Goal: Task Accomplishment & Management: Complete application form

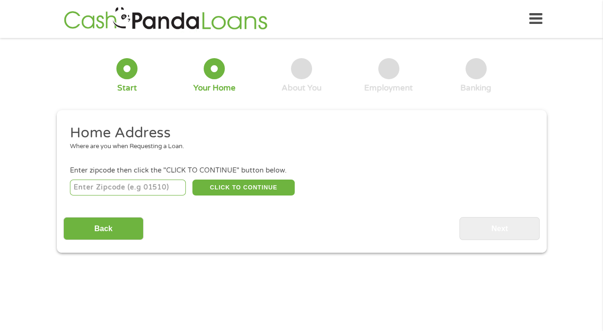
click at [143, 191] on input "number" at bounding box center [128, 188] width 116 height 16
type input "23320"
click at [241, 189] on button "CLICK TO CONTINUE" at bounding box center [244, 188] width 102 height 16
type input "23320"
type input "Chesapeake"
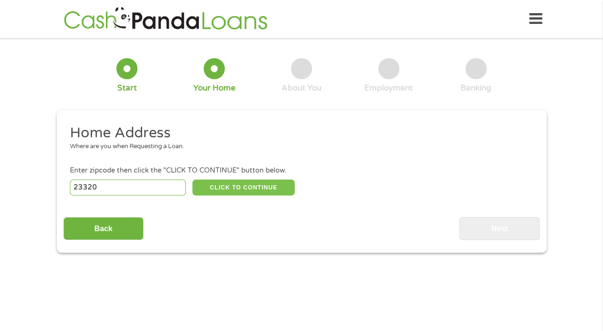
select select "[US_STATE]"
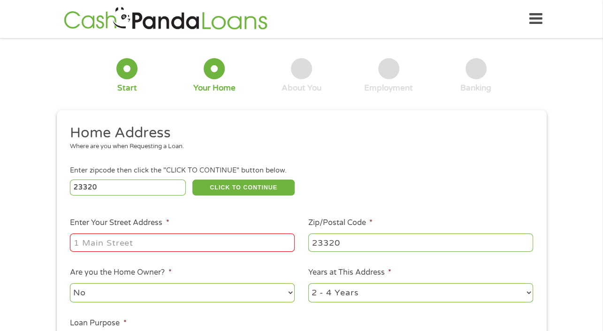
click at [252, 247] on input "Enter Your Street Address *" at bounding box center [182, 243] width 225 height 18
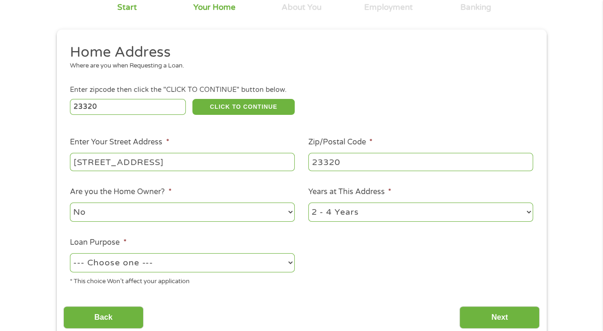
scroll to position [89, 0]
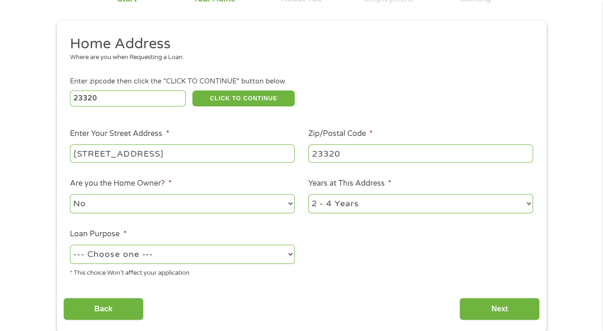
type input "[STREET_ADDRESS]"
click at [516, 210] on select "1 Year or less 1 - 2 Years 2 - 4 Years Over 4 Years" at bounding box center [420, 203] width 225 height 19
select select "24months"
click at [308, 195] on select "1 Year or less 1 - 2 Years 2 - 4 Years Over 4 Years" at bounding box center [420, 203] width 225 height 19
click at [261, 254] on select "--- Choose one --- Pay Bills Debt Consolidation Home Improvement Major Purchase…" at bounding box center [182, 254] width 225 height 19
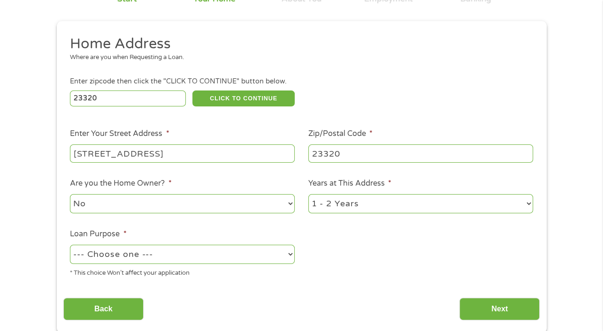
select select "other"
click at [70, 246] on select "--- Choose one --- Pay Bills Debt Consolidation Home Improvement Major Purchase…" at bounding box center [182, 254] width 225 height 19
click at [506, 311] on input "Next" at bounding box center [500, 309] width 80 height 23
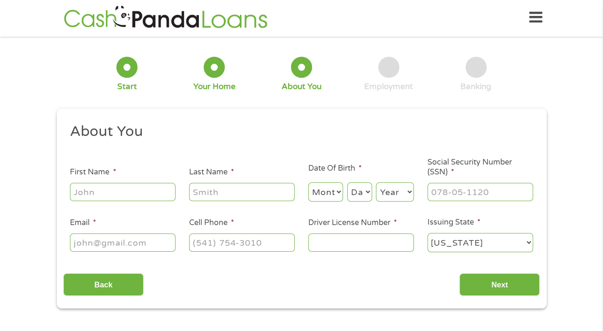
scroll to position [0, 0]
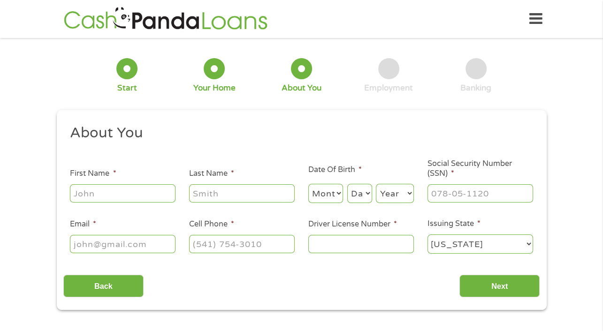
click at [152, 202] on input "First Name *" at bounding box center [123, 194] width 106 height 18
type input "Altovise"
type input "[PERSON_NAME]"
click at [326, 197] on select "Month 1 2 3 4 5 6 7 8 9 10 11 12" at bounding box center [325, 193] width 35 height 19
select select "7"
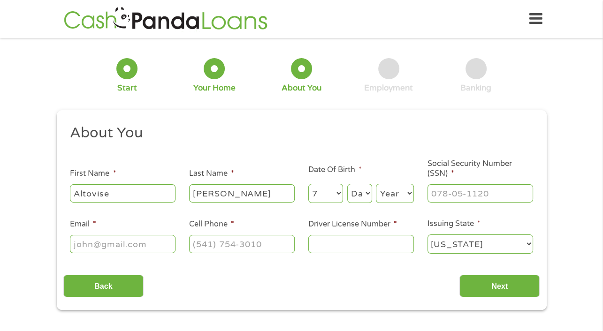
click at [308, 185] on select "Month 1 2 3 4 5 6 7 8 9 10 11 12" at bounding box center [325, 193] width 35 height 19
click at [361, 194] on select "Day 1 2 3 4 5 6 7 8 9 10 11 12 13 14 15 16 17 18 19 20 21 22 23 24 25 26 27 28 …" at bounding box center [359, 193] width 25 height 19
select select "7"
click at [347, 185] on select "Day 1 2 3 4 5 6 7 8 9 10 11 12 13 14 15 16 17 18 19 20 21 22 23 24 25 26 27 28 …" at bounding box center [359, 193] width 25 height 19
click at [395, 190] on select "Year [DATE] 2006 2005 2004 2003 2002 2001 2000 1999 1998 1997 1996 1995 1994 19…" at bounding box center [395, 193] width 38 height 19
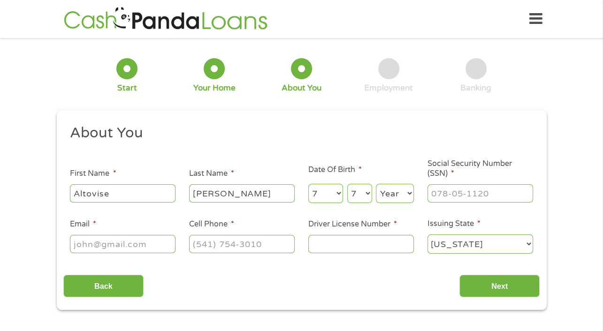
select select "1980"
click at [376, 185] on select "Year [DATE] 2006 2005 2004 2003 2002 2001 2000 1999 1998 1997 1996 1995 1994 19…" at bounding box center [395, 193] width 38 height 19
click at [459, 194] on input "Social Security Number (SSN) *" at bounding box center [481, 194] width 106 height 18
type input "223-29-1728"
click at [130, 246] on input "Email *" at bounding box center [123, 244] width 106 height 18
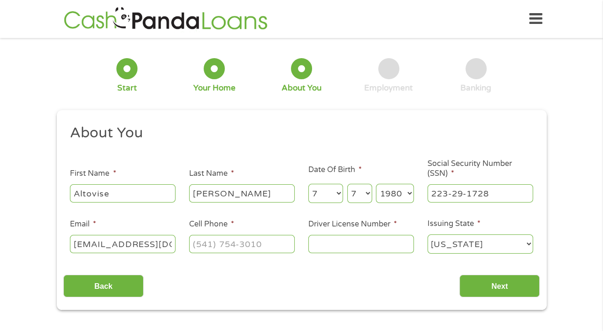
scroll to position [0, 8]
type input "[EMAIL_ADDRESS][DOMAIN_NAME]"
click at [220, 247] on input "Cell Phone *" at bounding box center [242, 244] width 106 height 18
type input "[PHONE_NUMBER]"
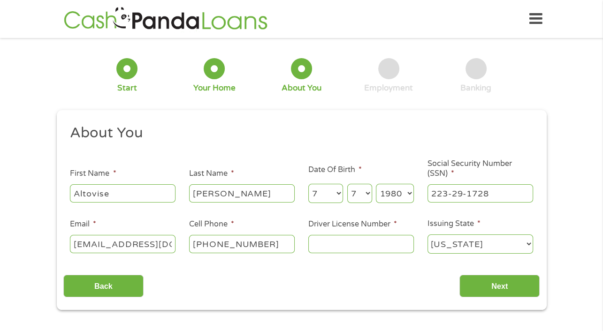
click at [329, 249] on input "Driver License Number *" at bounding box center [361, 244] width 106 height 18
type input "t60630632"
click at [496, 248] on select "[US_STATE] [US_STATE] [US_STATE] [US_STATE] [US_STATE] [US_STATE] [US_STATE] [U…" at bounding box center [481, 244] width 106 height 19
click at [428, 235] on select "[US_STATE] [US_STATE] [US_STATE] [US_STATE] [US_STATE] [US_STATE] [US_STATE] [U…" at bounding box center [481, 244] width 106 height 19
click at [508, 285] on input "Next" at bounding box center [500, 286] width 80 height 23
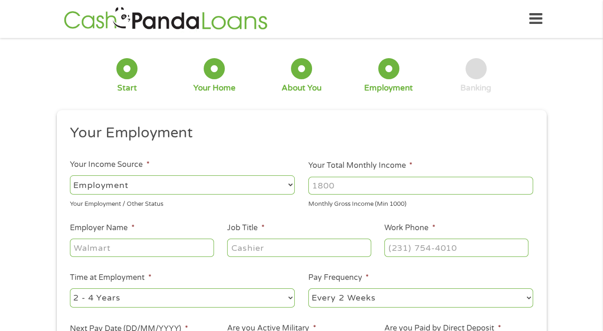
click at [396, 187] on input "Your Total Monthly Income *" at bounding box center [420, 186] width 225 height 18
click at [521, 186] on input "Your Total Monthly Income *" at bounding box center [420, 186] width 225 height 18
click at [522, 188] on input "1000" at bounding box center [420, 186] width 225 height 18
click at [518, 187] on input "1000" at bounding box center [420, 186] width 225 height 18
type input "1"
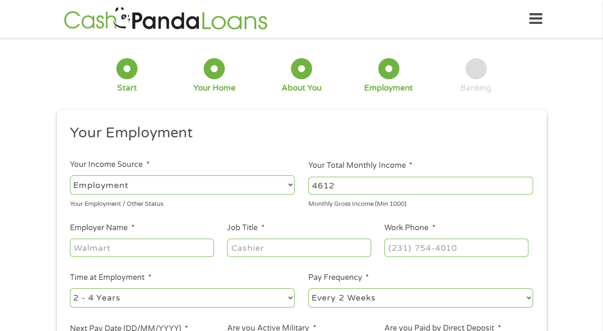
type input "4612"
click at [173, 249] on input "Employer Name *" at bounding box center [142, 248] width 144 height 18
type input "fishing point blvd"
click at [257, 247] on input "Job Title *" at bounding box center [299, 248] width 144 height 18
type input "individual therapist"
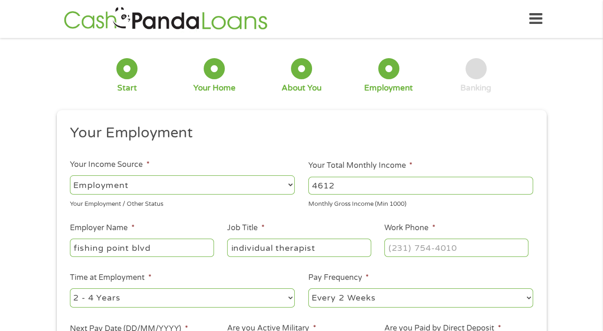
click at [400, 249] on input "Work Phone *" at bounding box center [457, 248] width 144 height 18
type input "[PHONE_NUMBER]"
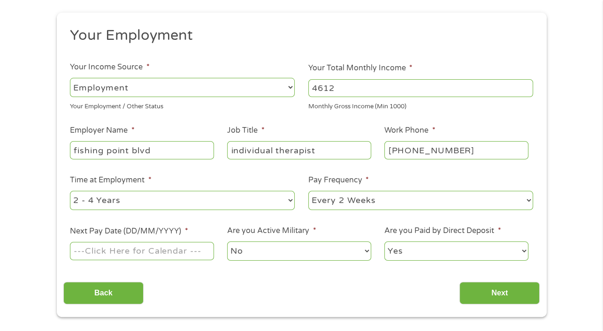
scroll to position [105, 0]
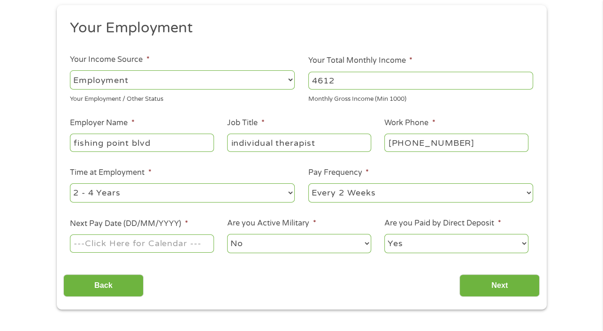
click at [264, 193] on select "--- Choose one --- 1 Year or less 1 - 2 Years 2 - 4 Years Over 4 Years" at bounding box center [182, 193] width 225 height 19
select select "24months"
click at [70, 184] on select "--- Choose one --- 1 Year or less 1 - 2 Years 2 - 4 Years Over 4 Years" at bounding box center [182, 193] width 225 height 19
click at [427, 197] on select "--- Choose one --- Every 2 Weeks Every Week Monthly Semi-Monthly" at bounding box center [420, 193] width 225 height 19
click at [178, 242] on input "Next Pay Date (DD/MM/YYYY) *" at bounding box center [142, 244] width 144 height 18
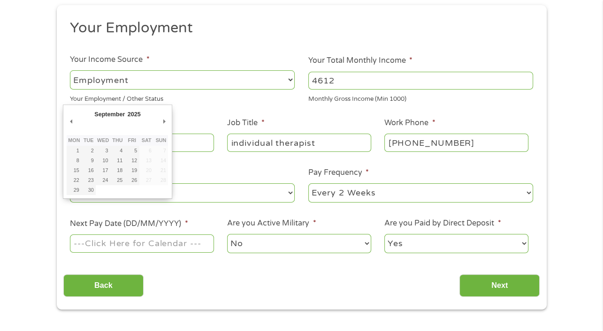
type input "[DATE]"
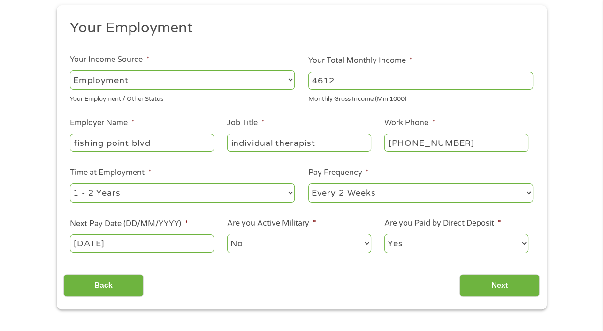
click at [513, 284] on input "Next" at bounding box center [500, 286] width 80 height 23
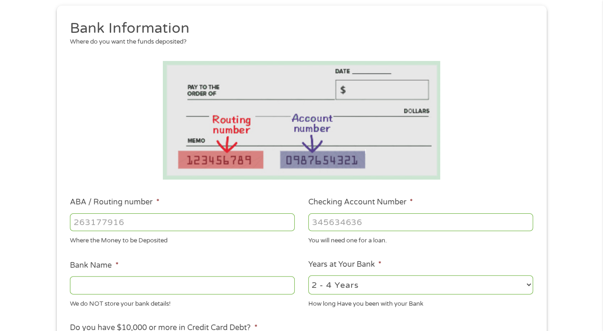
scroll to position [111, 0]
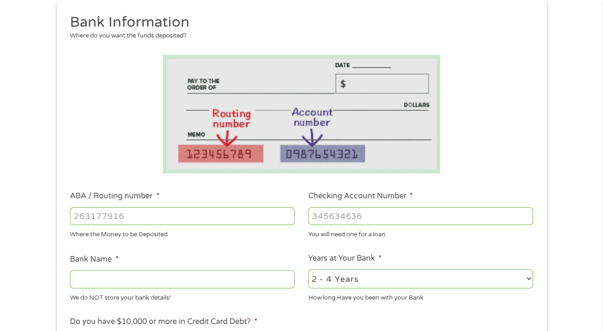
click at [238, 222] on input "ABA / Routing number *" at bounding box center [182, 217] width 225 height 18
type input "256074974"
type input "NAVY FEDERAL CREDIT UNION"
type input "256074974"
click at [381, 216] on input "Checking Account Number *" at bounding box center [420, 217] width 225 height 18
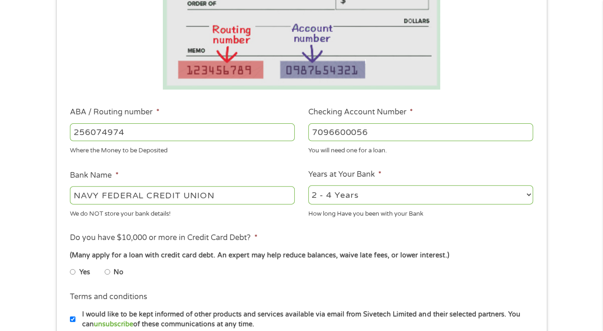
scroll to position [200, 0]
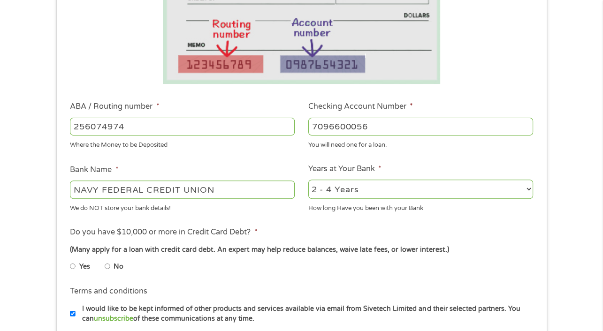
type input "7096600056"
click at [513, 198] on select "2 - 4 Years 6 - 12 Months 1 - 2 Years Over 4 Years" at bounding box center [420, 189] width 225 height 19
click at [308, 180] on select "2 - 4 Years 6 - 12 Months 1 - 2 Years Over 4 Years" at bounding box center [420, 189] width 225 height 19
click at [458, 196] on select "2 - 4 Years 6 - 12 Months 1 - 2 Years Over 4 Years" at bounding box center [420, 189] width 225 height 19
select select "60months"
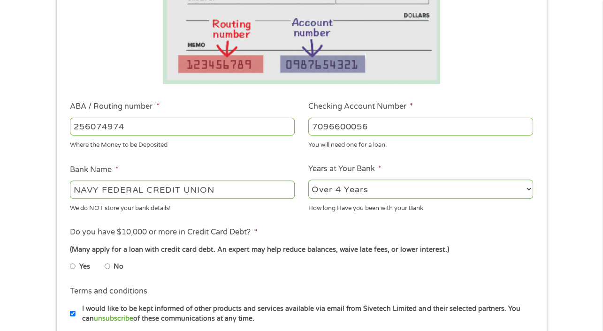
click at [308, 180] on select "2 - 4 Years 6 - 12 Months 1 - 2 Years Over 4 Years" at bounding box center [420, 189] width 225 height 19
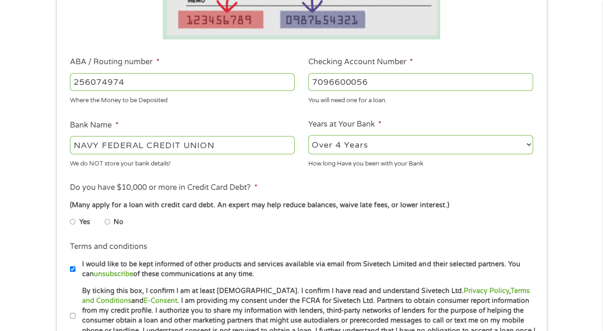
scroll to position [246, 0]
click at [108, 224] on input "No" at bounding box center [108, 221] width 6 height 15
radio input "true"
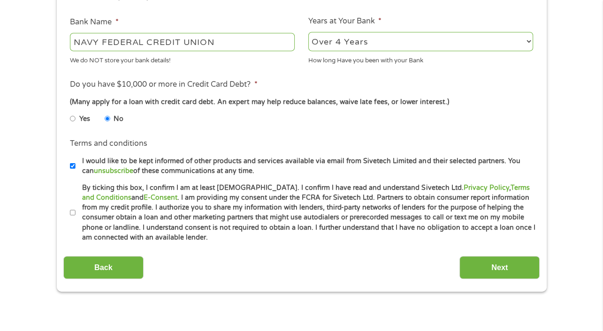
scroll to position [349, 0]
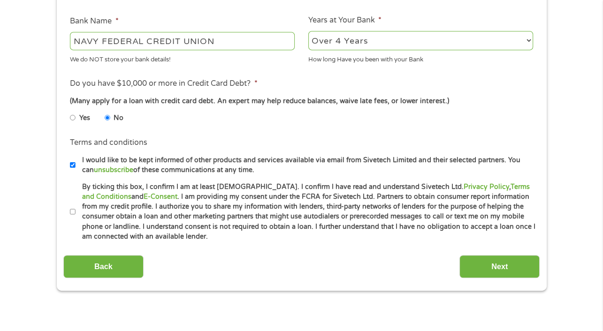
click at [72, 208] on input "By ticking this box, I confirm I am at least [DEMOGRAPHIC_DATA]. I confirm I ha…" at bounding box center [73, 212] width 6 height 15
checkbox input "true"
click at [485, 262] on input "Next" at bounding box center [500, 266] width 80 height 23
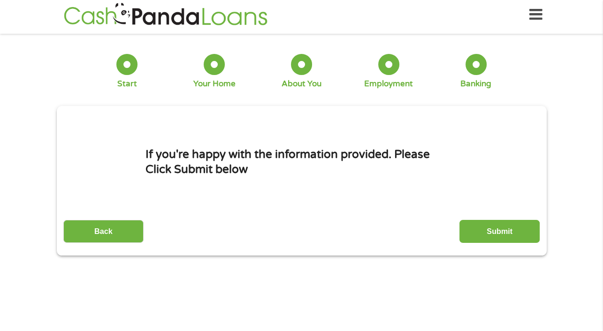
scroll to position [0, 0]
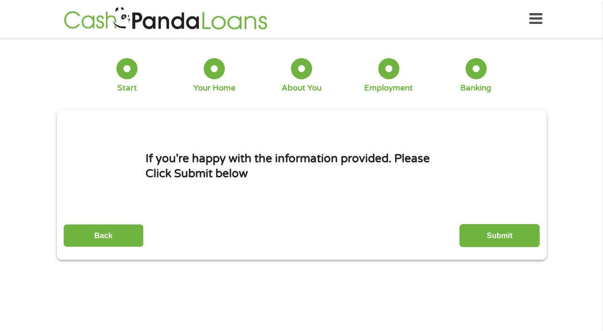
click at [500, 239] on input "Submit" at bounding box center [500, 235] width 80 height 23
